Goal: Task Accomplishment & Management: Use online tool/utility

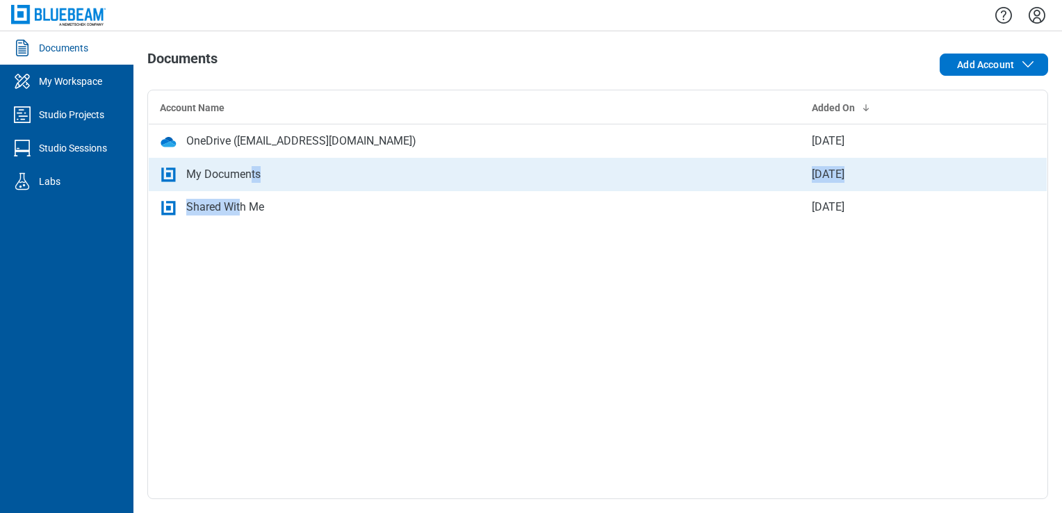
drag, startPoint x: 240, startPoint y: 191, endPoint x: 252, endPoint y: 177, distance: 18.3
click at [252, 177] on tbody "OneDrive ([EMAIL_ADDRESS][DOMAIN_NAME]) [DATE] My Documents [DATE] Shared With …" at bounding box center [598, 174] width 899 height 100
click at [252, 177] on div "My Documents" at bounding box center [223, 174] width 74 height 17
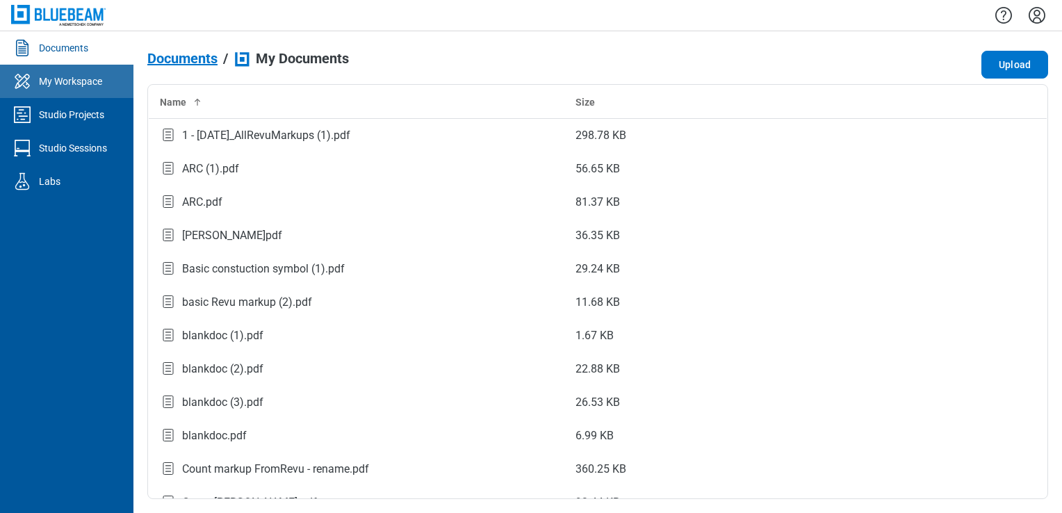
click at [67, 90] on link "My Workspace" at bounding box center [66, 81] width 133 height 33
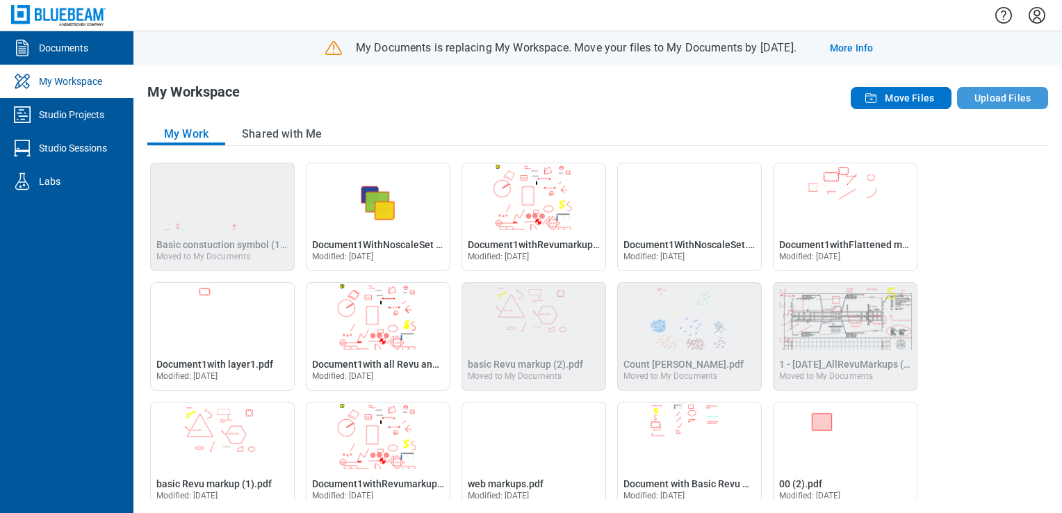
click at [984, 97] on button "Upload Files" at bounding box center [1002, 98] width 91 height 22
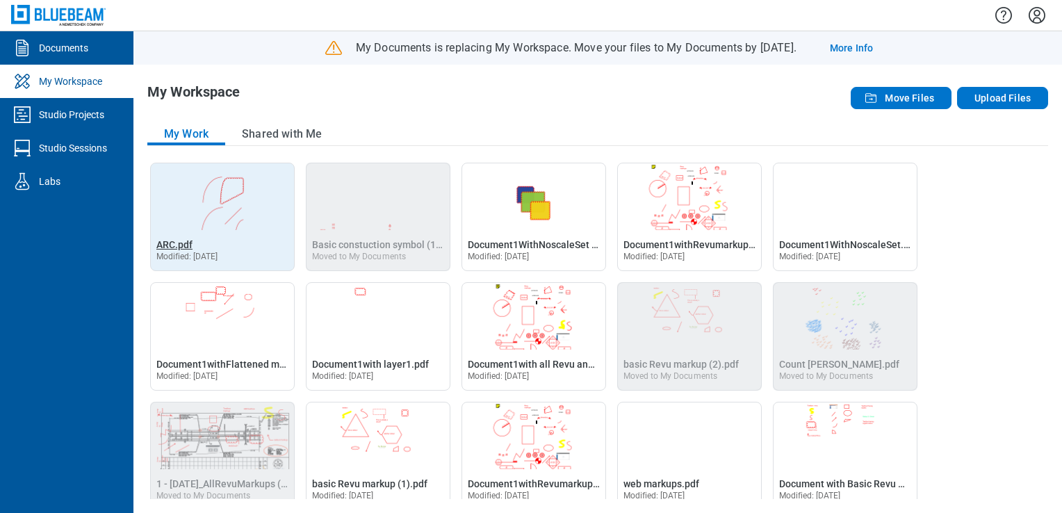
click at [182, 246] on span "ARC.pdf" at bounding box center [174, 244] width 36 height 11
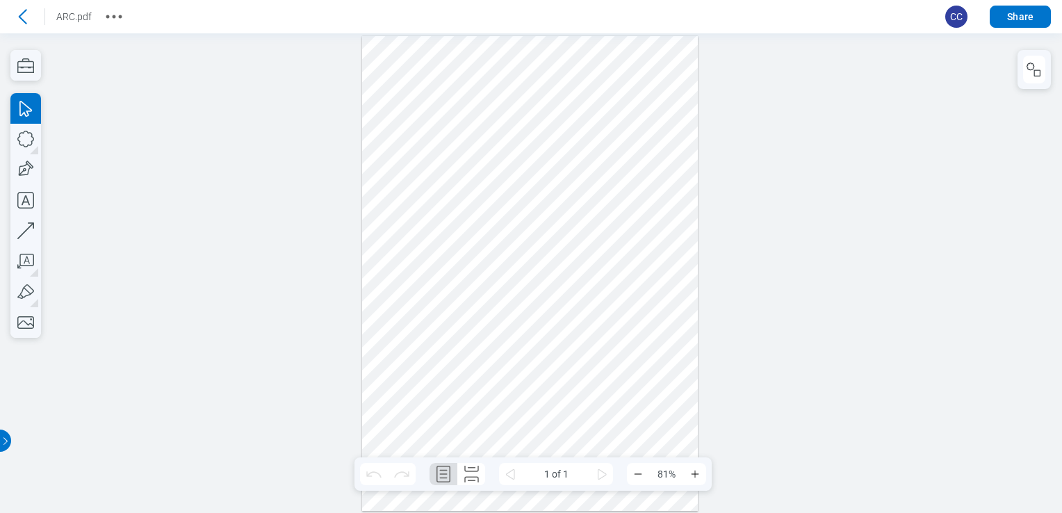
click at [582, 240] on div at bounding box center [530, 273] width 336 height 475
click at [578, 257] on div at bounding box center [530, 273] width 336 height 475
click at [579, 268] on div at bounding box center [530, 273] width 336 height 475
click at [592, 354] on div at bounding box center [530, 273] width 336 height 475
click at [589, 357] on div at bounding box center [530, 273] width 336 height 475
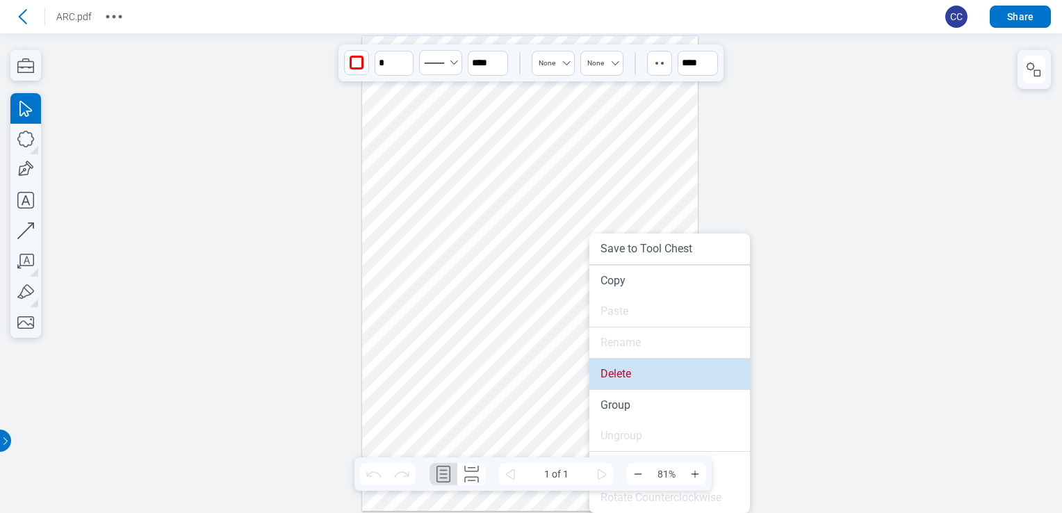
drag, startPoint x: 606, startPoint y: 376, endPoint x: 604, endPoint y: 341, distance: 35.5
click at [606, 376] on li "Delete" at bounding box center [669, 374] width 161 height 31
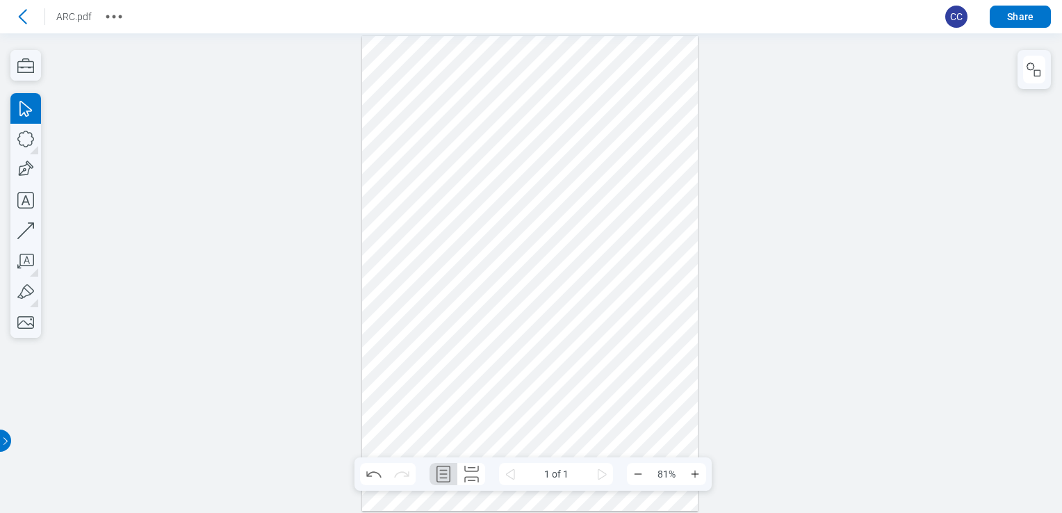
click at [496, 245] on div at bounding box center [530, 273] width 336 height 475
click at [495, 243] on div at bounding box center [530, 273] width 336 height 475
click at [455, 149] on div at bounding box center [530, 273] width 336 height 475
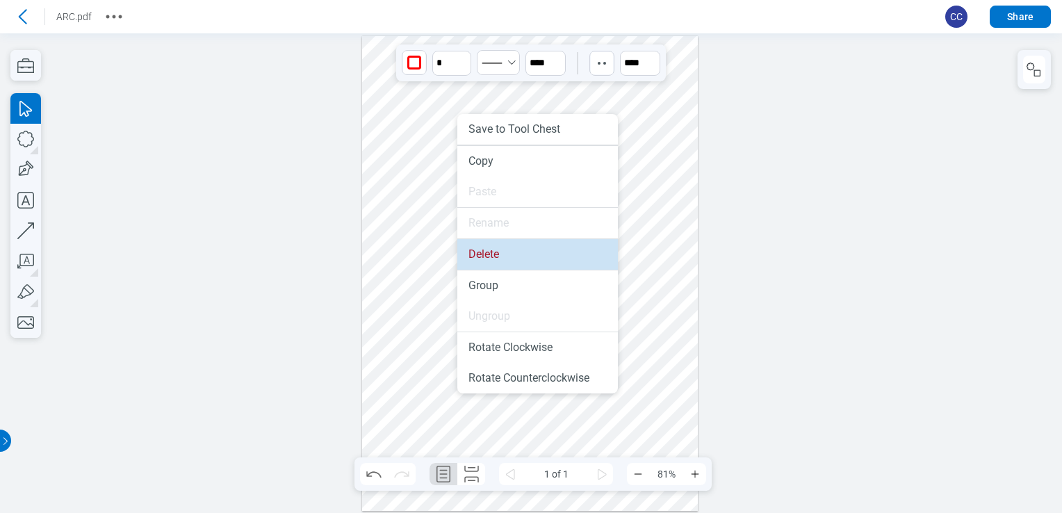
click at [503, 268] on li "Delete" at bounding box center [537, 254] width 161 height 31
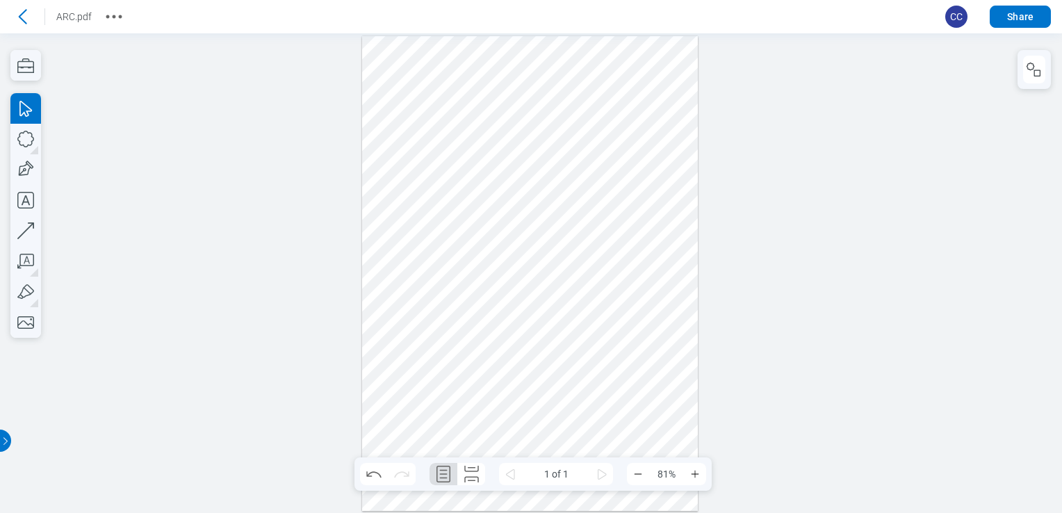
click at [547, 202] on div at bounding box center [530, 273] width 336 height 475
drag, startPoint x: 550, startPoint y: 206, endPoint x: 537, endPoint y: 243, distance: 39.8
click at [537, 243] on div at bounding box center [530, 273] width 336 height 475
drag, startPoint x: 523, startPoint y: 152, endPoint x: 580, endPoint y: 191, distance: 69.6
click at [574, 187] on div at bounding box center [530, 273] width 336 height 475
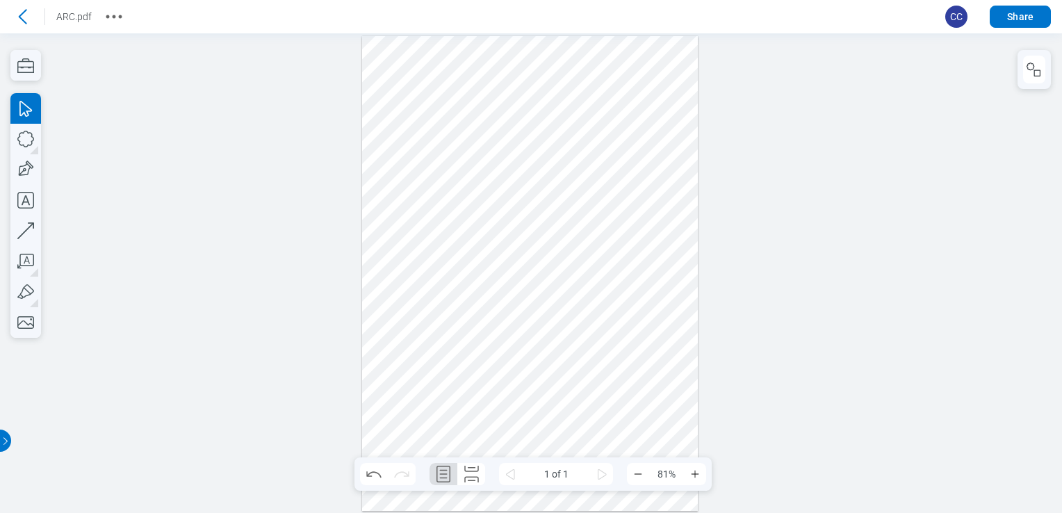
drag, startPoint x: 640, startPoint y: 182, endPoint x: 523, endPoint y: 97, distance: 145.3
click at [523, 97] on div at bounding box center [530, 273] width 336 height 475
click at [484, 86] on div at bounding box center [530, 273] width 336 height 475
click at [470, 100] on div at bounding box center [530, 273] width 336 height 475
click at [33, 143] on icon "button" at bounding box center [25, 139] width 31 height 31
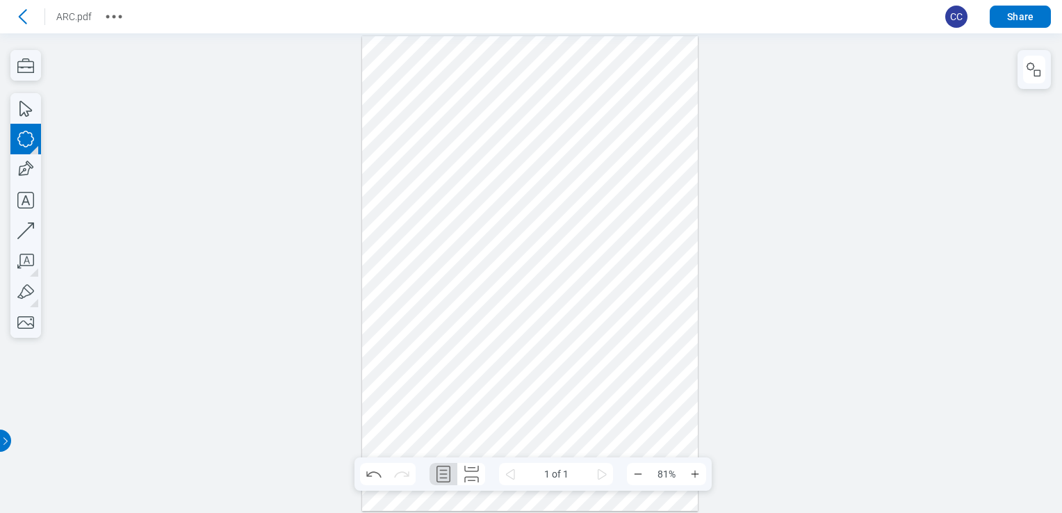
drag, startPoint x: 383, startPoint y: 224, endPoint x: 436, endPoint y: 274, distance: 72.8
click at [436, 274] on div at bounding box center [530, 273] width 336 height 475
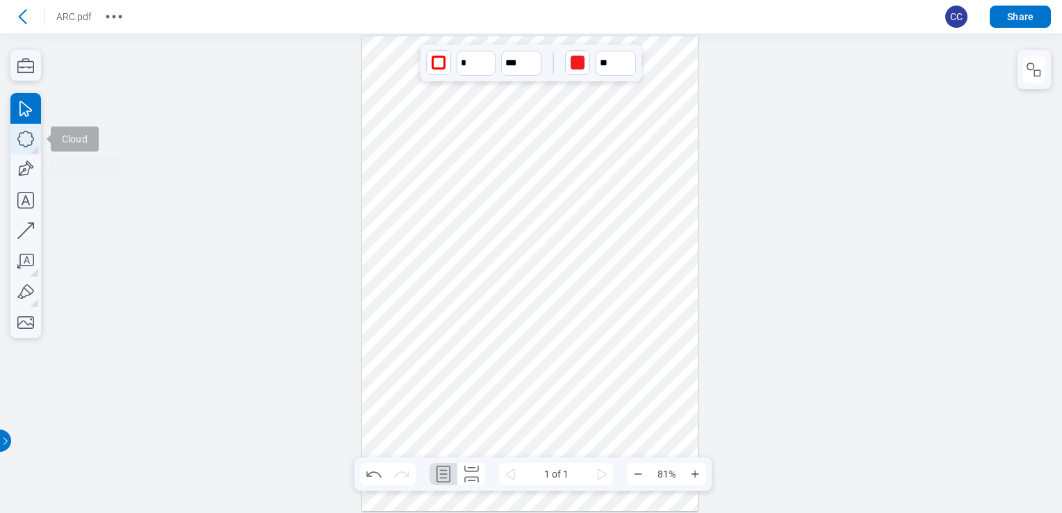
type input "****"
type input "***"
click at [33, 152] on button "button" at bounding box center [25, 139] width 31 height 31
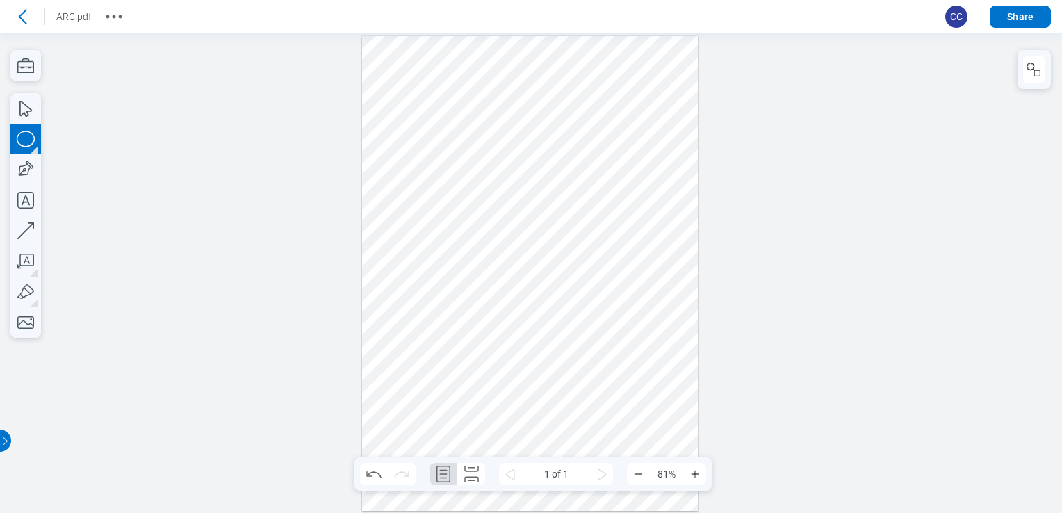
drag, startPoint x: 448, startPoint y: 222, endPoint x: 477, endPoint y: 283, distance: 67.1
click at [477, 283] on div at bounding box center [530, 273] width 336 height 475
click at [408, 263] on div at bounding box center [530, 273] width 336 height 475
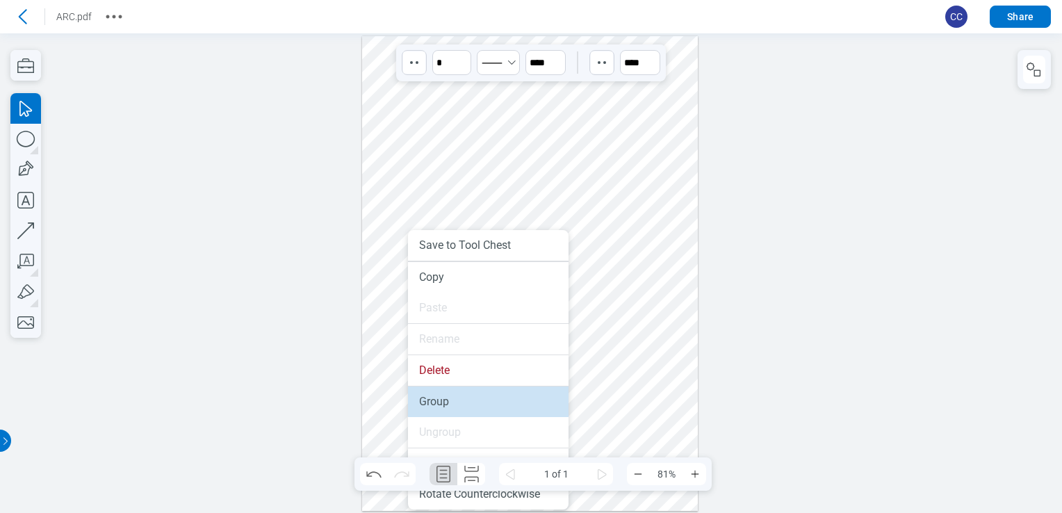
click at [425, 388] on li "Group" at bounding box center [488, 401] width 161 height 31
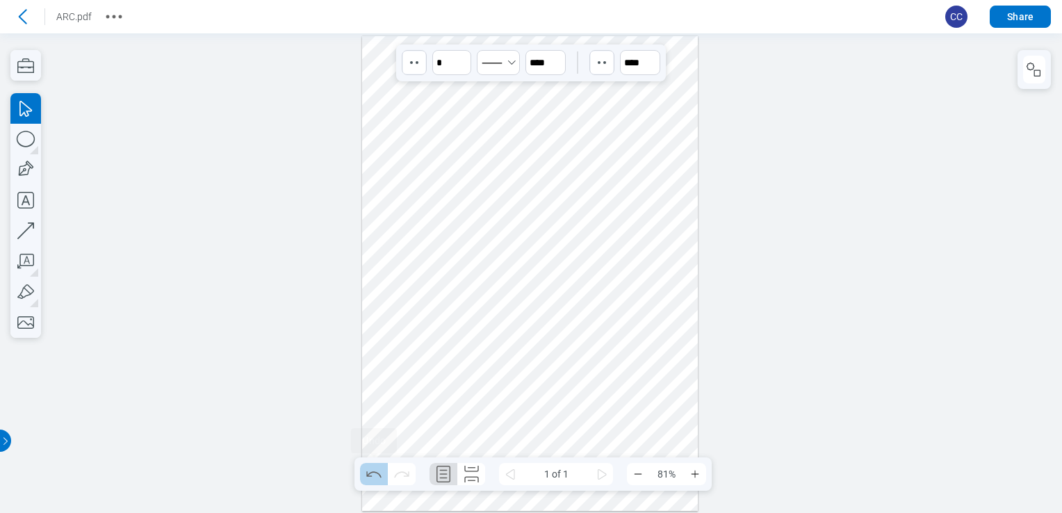
click at [368, 474] on icon "Undo" at bounding box center [373, 474] width 15 height 6
click at [411, 252] on div at bounding box center [530, 273] width 336 height 475
click at [466, 256] on div at bounding box center [530, 273] width 336 height 475
click at [400, 473] on icon "Redo" at bounding box center [402, 474] width 22 height 22
click at [361, 475] on button "Undo" at bounding box center [374, 474] width 28 height 22
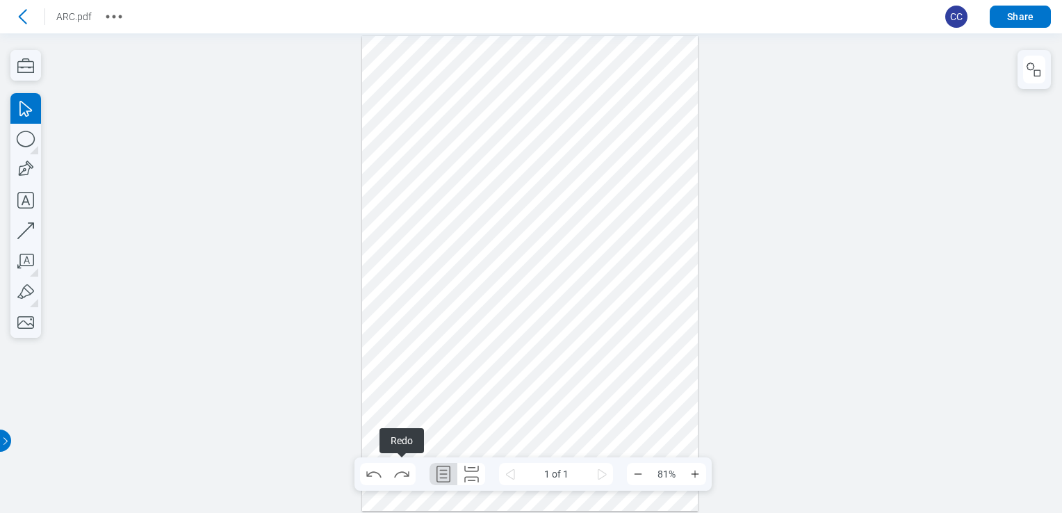
click at [400, 278] on div at bounding box center [530, 273] width 336 height 475
click at [403, 473] on icon "Redo" at bounding box center [402, 474] width 22 height 22
drag, startPoint x: 523, startPoint y: 357, endPoint x: 178, endPoint y: 142, distance: 407.1
click at [523, 359] on div at bounding box center [530, 273] width 336 height 475
click at [24, 26] on icon at bounding box center [22, 17] width 22 height 22
